Goal: Task Accomplishment & Management: Manage account settings

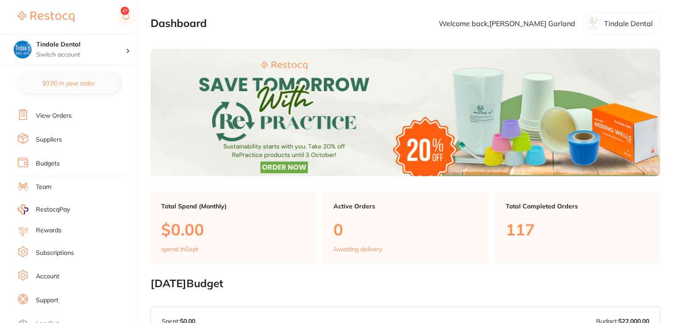
scroll to position [89, 0]
click at [60, 247] on link "Subscriptions" at bounding box center [55, 251] width 38 height 9
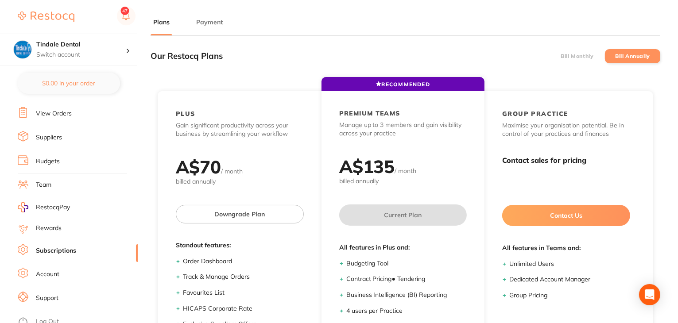
click at [211, 20] on button "Payment" at bounding box center [209, 22] width 32 height 8
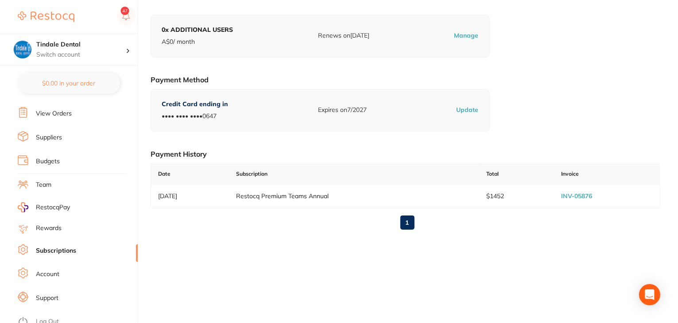
scroll to position [122, 0]
click at [49, 317] on link "Log Out" at bounding box center [47, 321] width 23 height 9
